Goal: Task Accomplishment & Management: Use online tool/utility

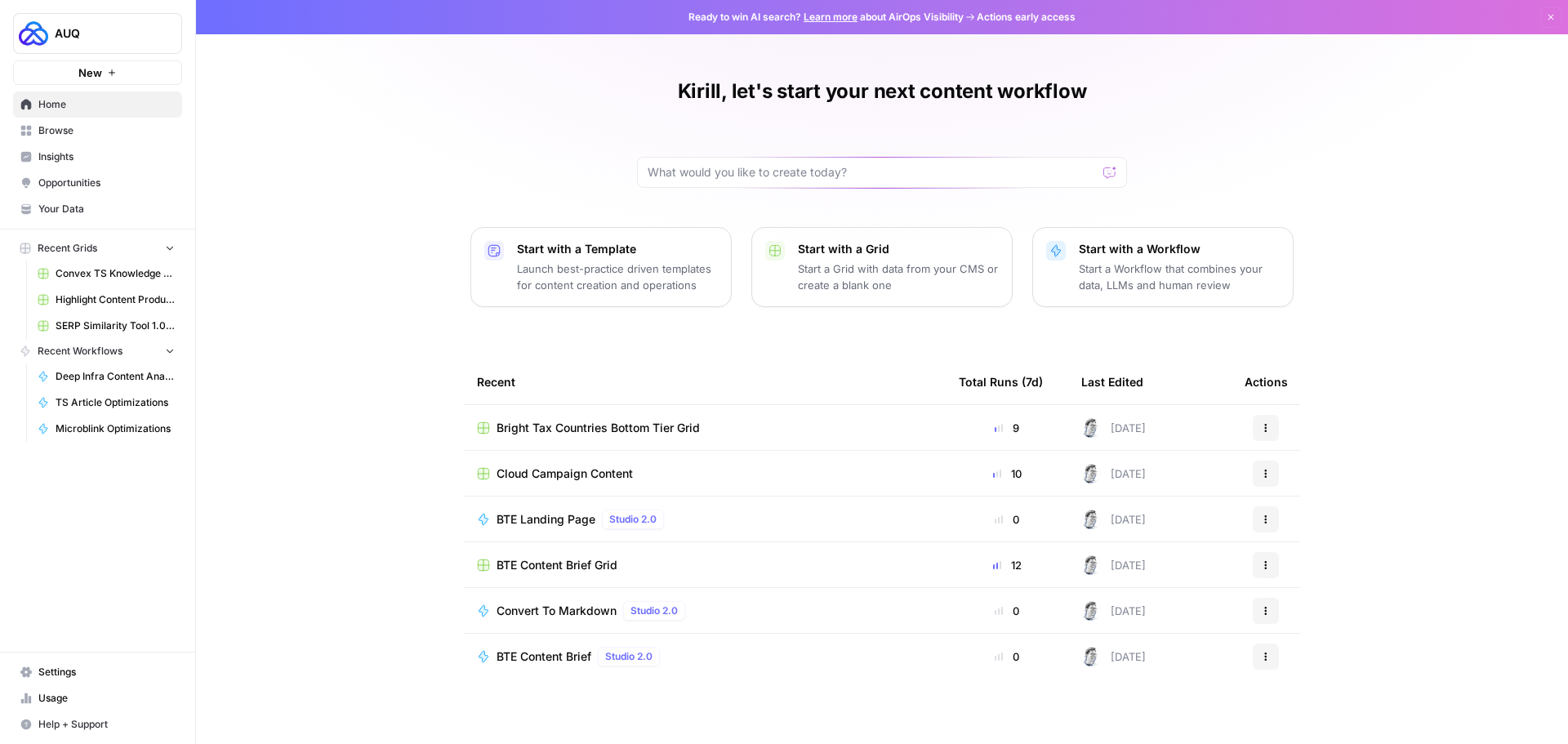
click at [104, 130] on span "Browse" at bounding box center [106, 130] width 136 height 15
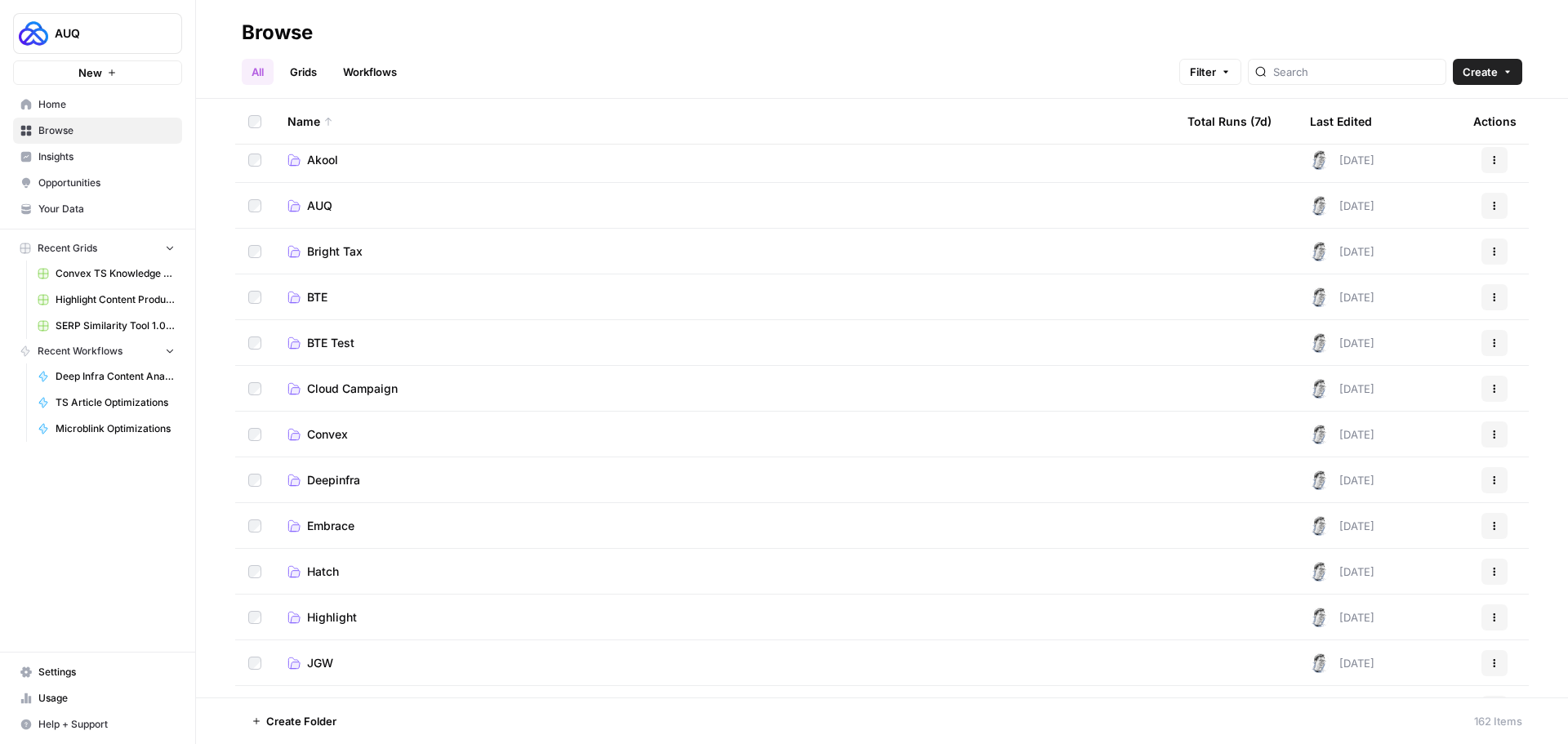
scroll to position [81, 0]
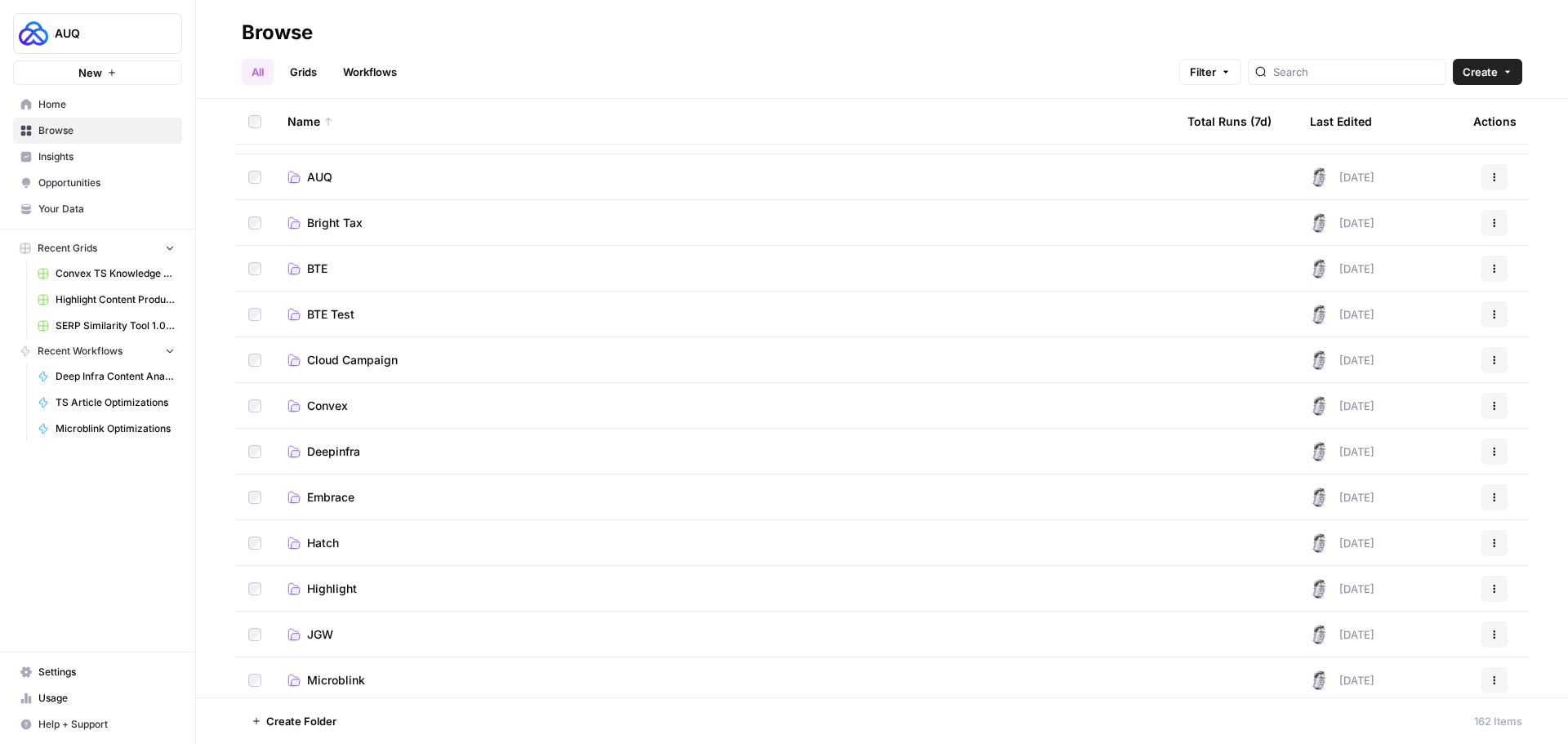
click at [336, 634] on link "JGW" at bounding box center [724, 634] width 874 height 17
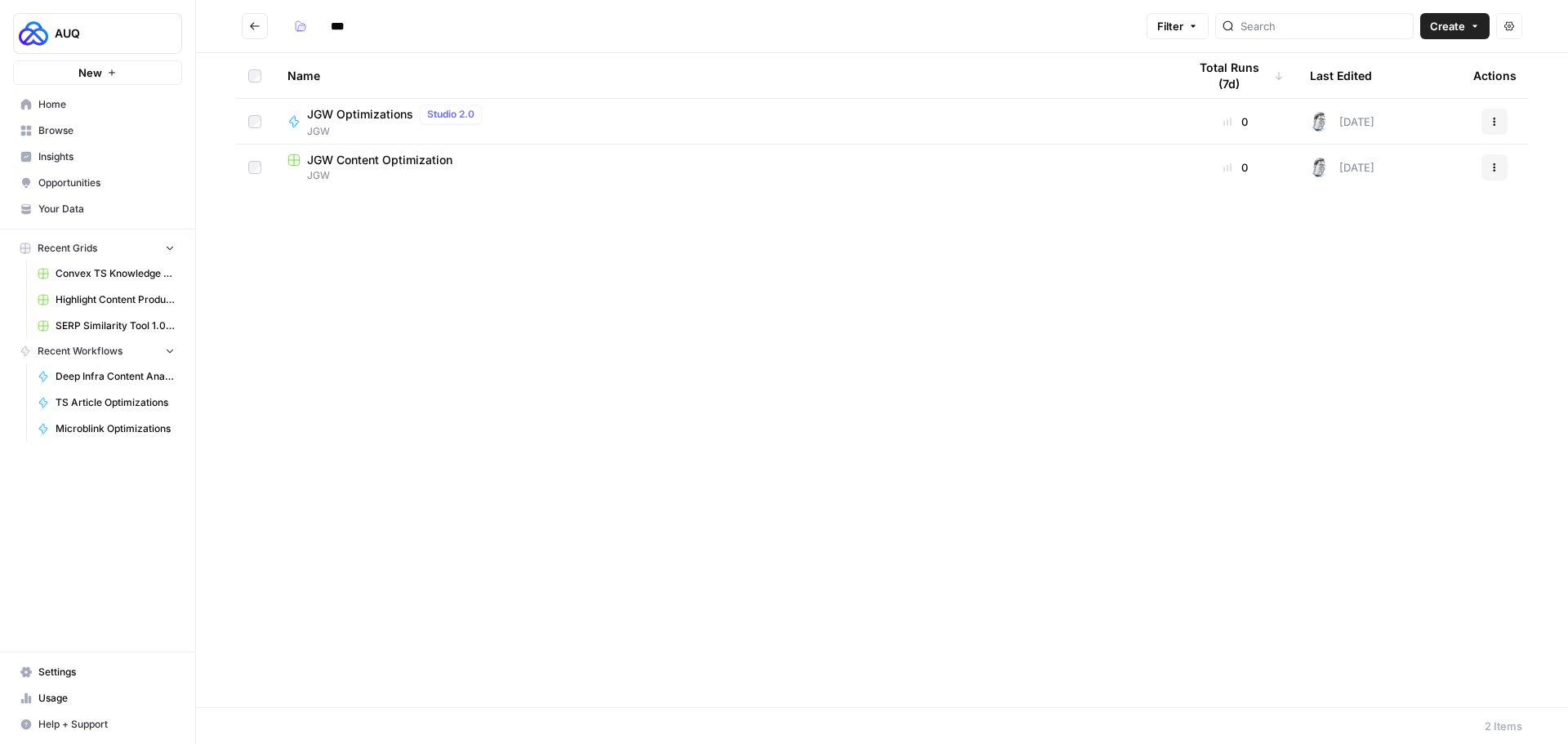
click at [1492, 117] on icon "button" at bounding box center [1495, 121] width 10 height 10
click at [1385, 181] on span "Edit in Studio" at bounding box center [1422, 183] width 131 height 17
